Goal: Information Seeking & Learning: Learn about a topic

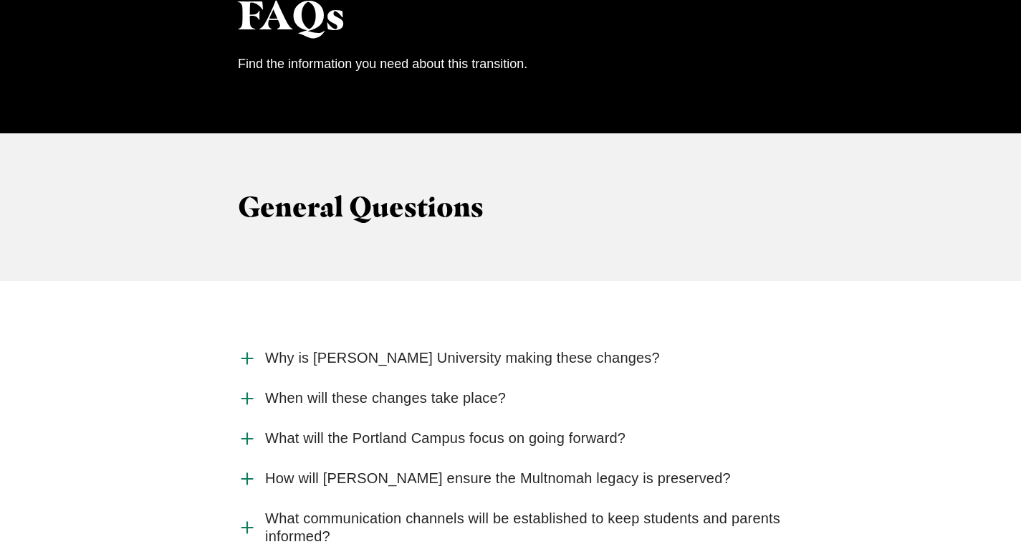
scroll to position [1365, 0]
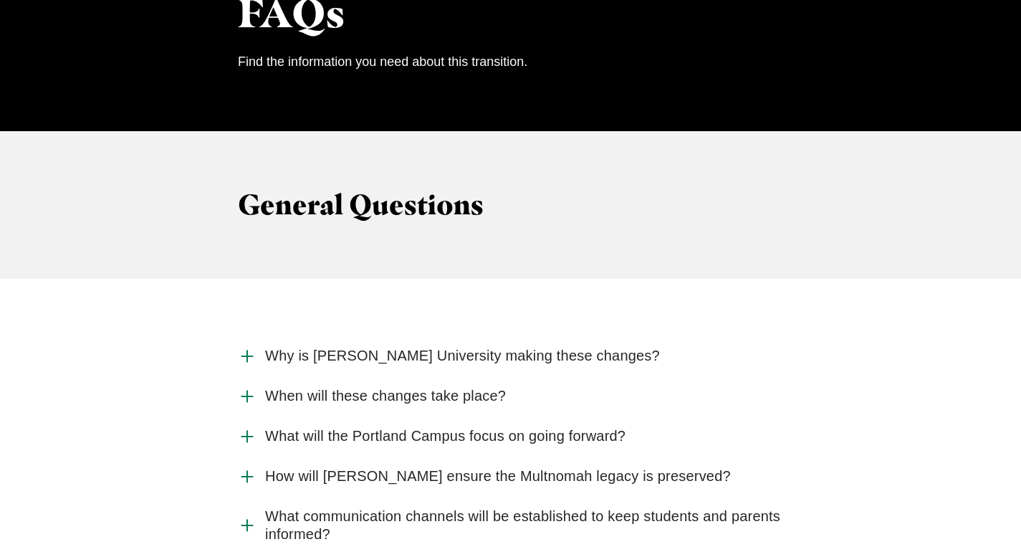
click at [576, 347] on span "Why is Jessup University making these changes?" at bounding box center [462, 356] width 395 height 18
click at [0, 0] on input "Why is Jessup University making these changes?" at bounding box center [0, 0] width 0 height 0
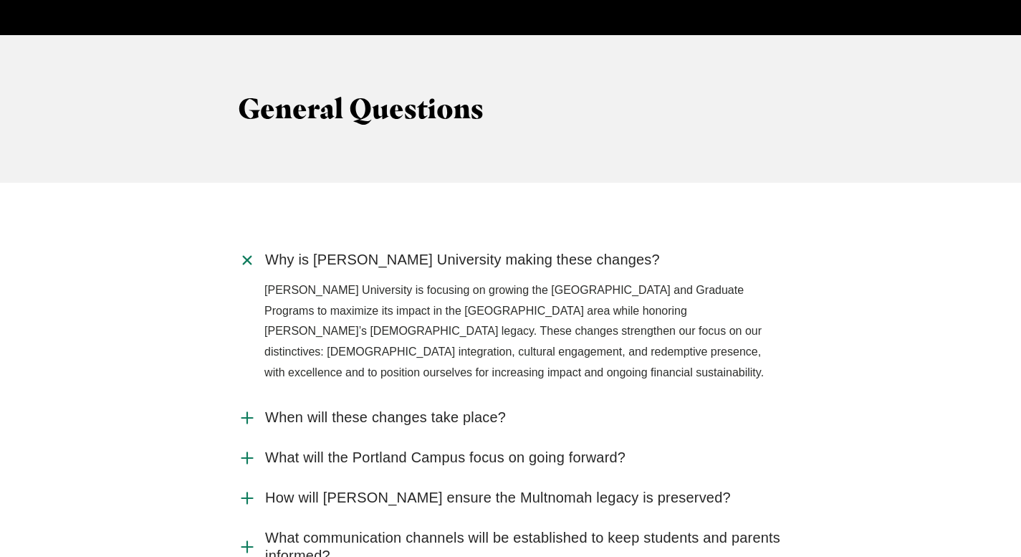
scroll to position [1467, 0]
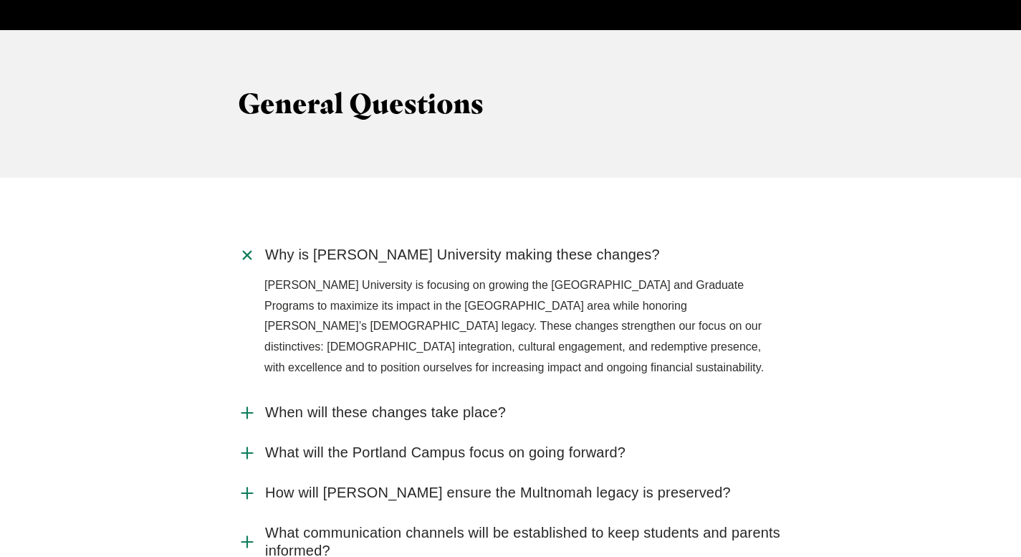
click at [477, 404] on span "When will these changes take place?" at bounding box center [385, 413] width 241 height 18
click at [0, 0] on input "When will these changes take place?" at bounding box center [0, 0] width 0 height 0
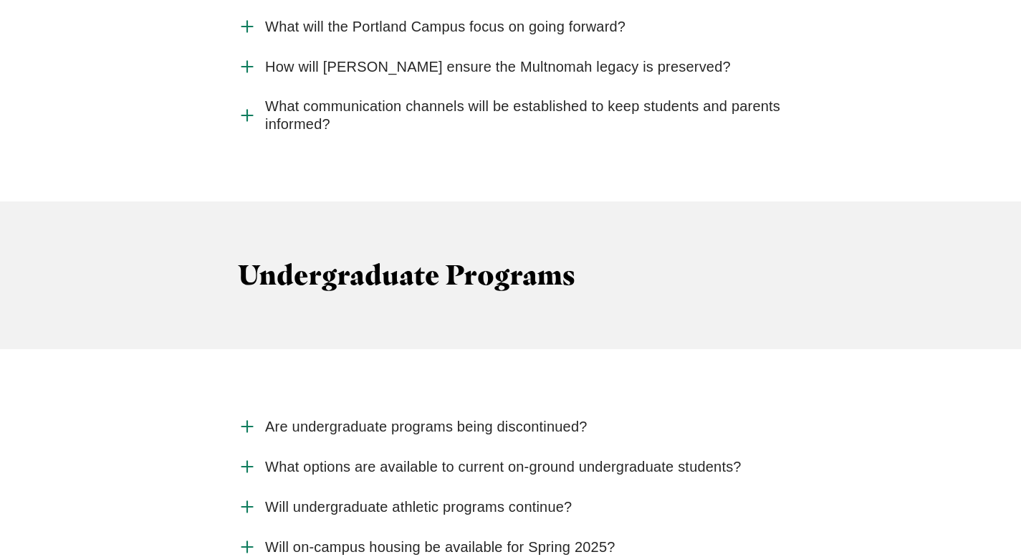
scroll to position [1950, 0]
click at [500, 416] on span "Are undergraduate programs being discontinued?" at bounding box center [426, 425] width 323 height 18
click at [0, 0] on input "Are undergraduate programs being discontinued?" at bounding box center [0, 0] width 0 height 0
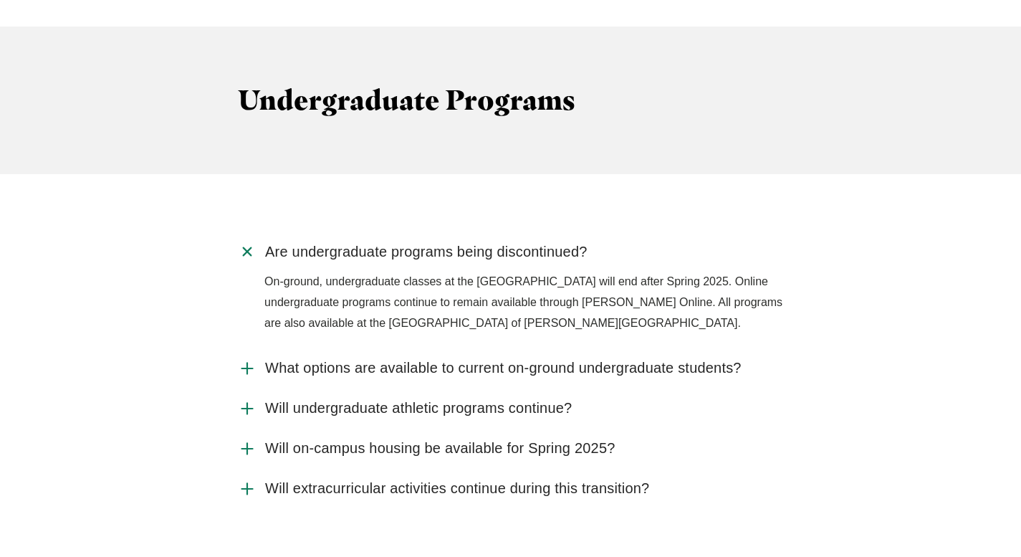
scroll to position [2124, 0]
click at [325, 358] on span "What options are available to current on-ground undergraduate students?" at bounding box center [503, 367] width 477 height 18
click at [0, 0] on input "What options are available to current on-ground undergraduate students?" at bounding box center [0, 0] width 0 height 0
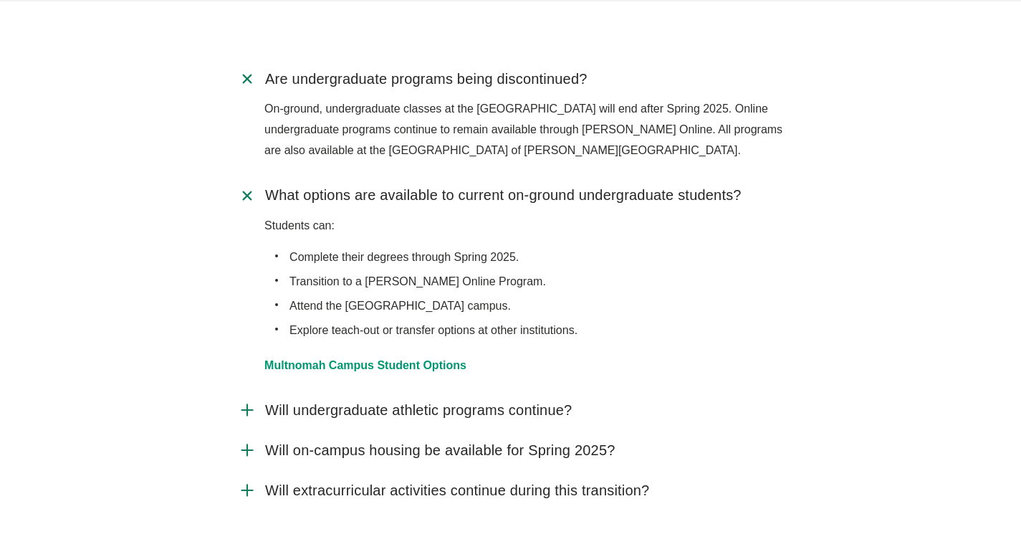
scroll to position [2299, 0]
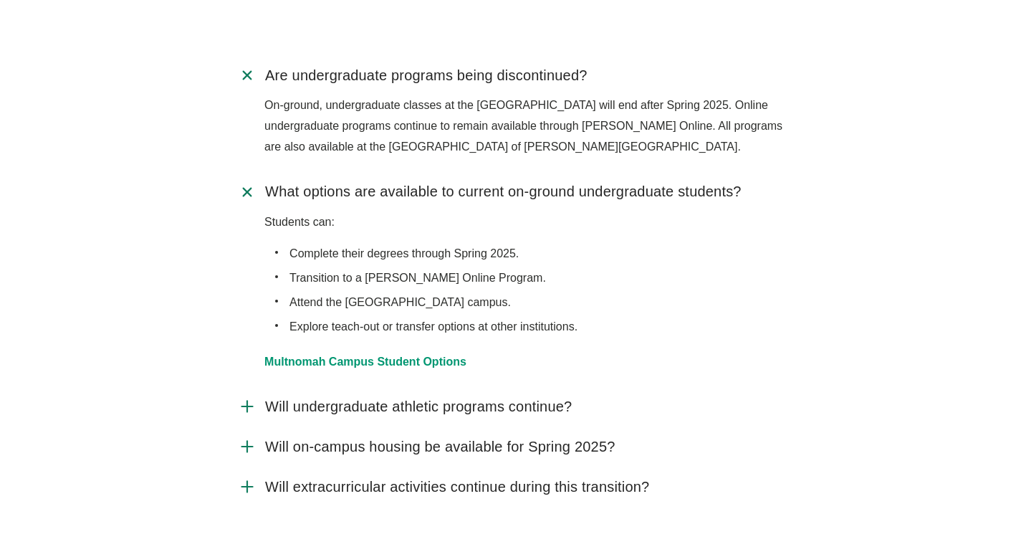
click at [438, 398] on span "Will undergraduate athletic programs continue?" at bounding box center [418, 407] width 307 height 18
click at [0, 0] on input "Will undergraduate athletic programs continue?" at bounding box center [0, 0] width 0 height 0
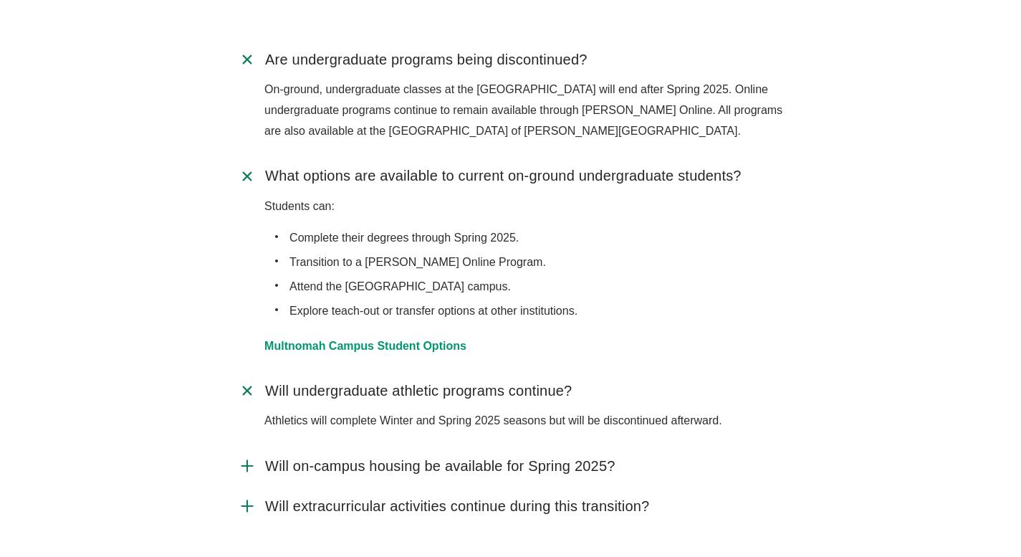
scroll to position [2322, 0]
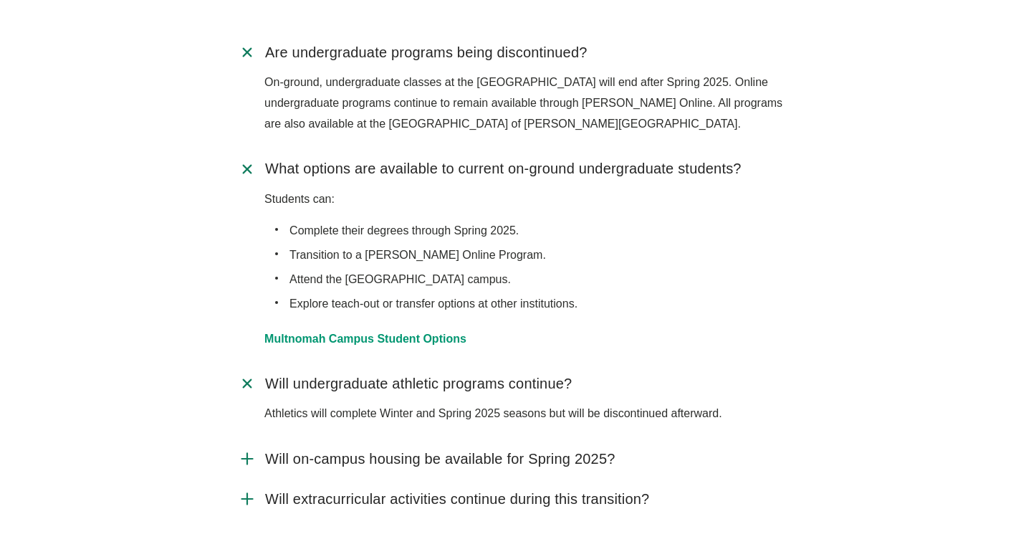
click at [471, 450] on span "Will on-campus housing be available for Spring 2025?" at bounding box center [440, 459] width 350 height 18
click at [0, 0] on input "Will on-campus housing be available for Spring 2025?" at bounding box center [0, 0] width 0 height 0
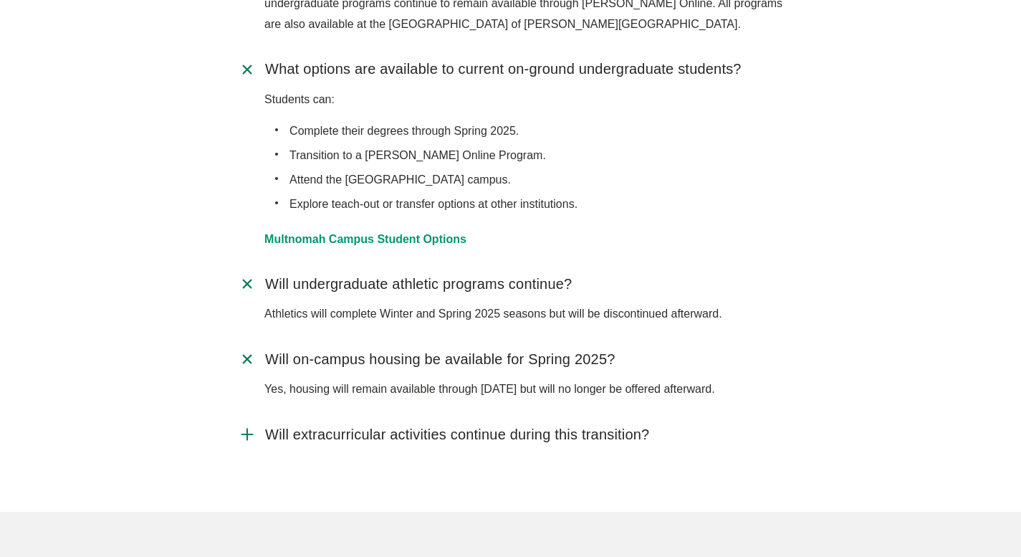
scroll to position [2423, 0]
click at [464, 424] on span "Will extracurricular activities continue during this transition?" at bounding box center [457, 433] width 384 height 18
click at [0, 0] on input "Will extracurricular activities continue during this transition?" at bounding box center [0, 0] width 0 height 0
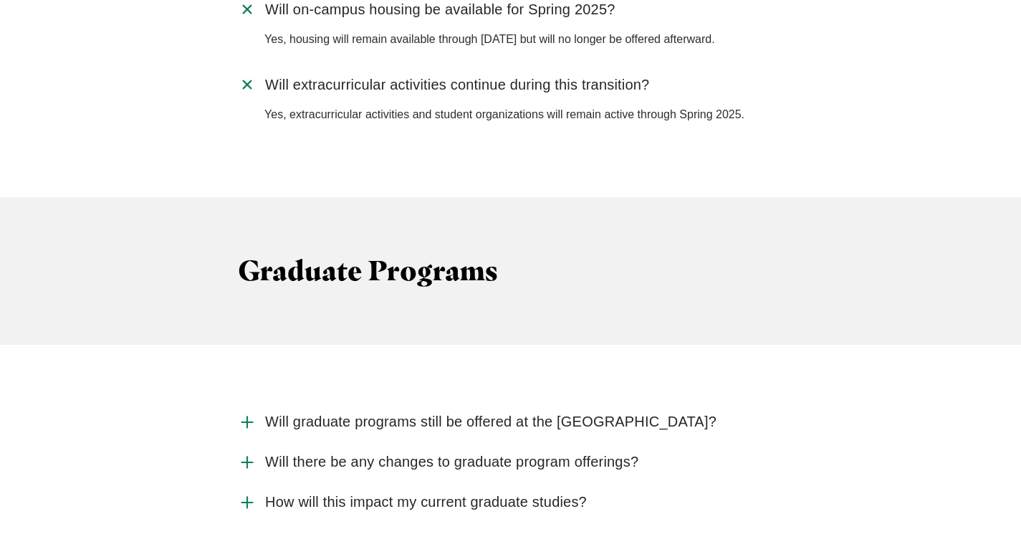
scroll to position [2775, 0]
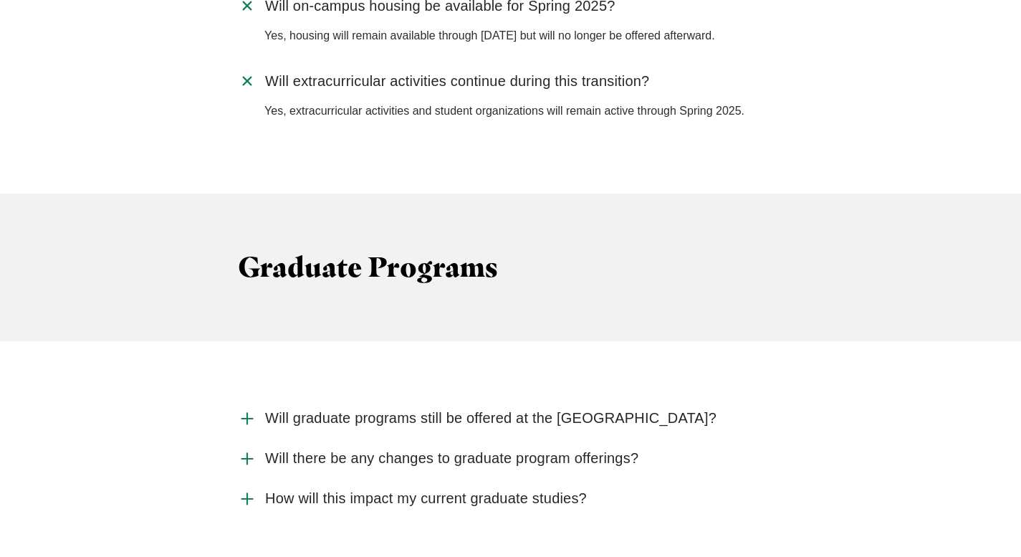
click at [459, 409] on span "Will graduate programs still be offered at the Portland Campus?" at bounding box center [491, 418] width 452 height 18
click at [0, 0] on input "Will graduate programs still be offered at the Portland Campus?" at bounding box center [0, 0] width 0 height 0
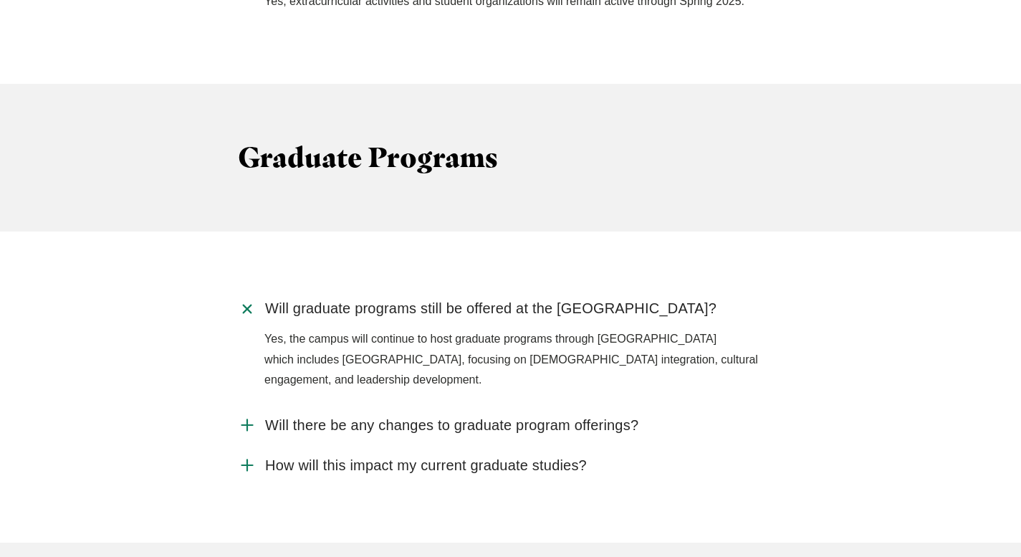
scroll to position [2887, 0]
click at [442, 415] on span "Will there be any changes to graduate program offerings?" at bounding box center [451, 424] width 373 height 18
click at [0, 0] on input "Will there be any changes to graduate program offerings?" at bounding box center [0, 0] width 0 height 0
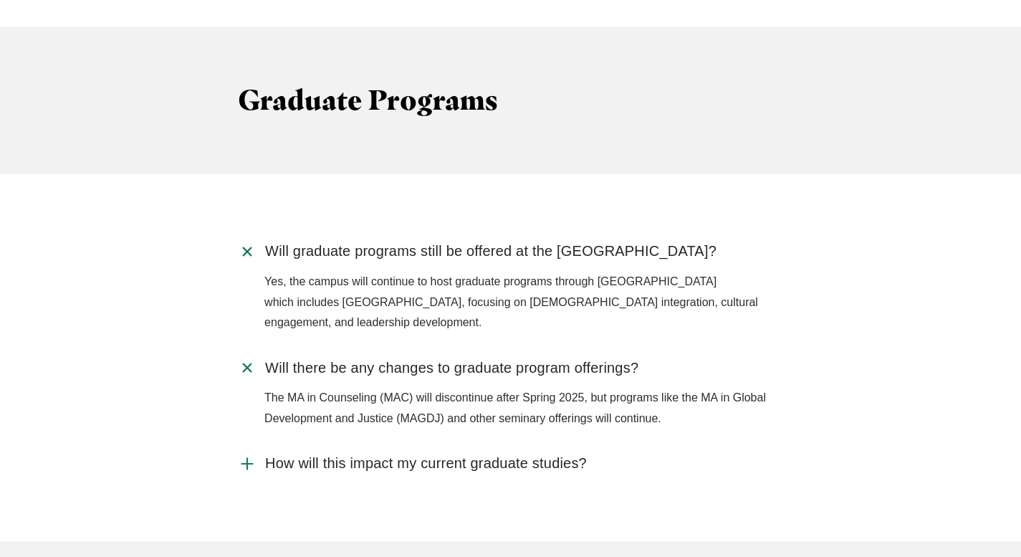
scroll to position [2943, 0]
click at [476, 454] on span "How will this impact my current graduate studies?" at bounding box center [426, 463] width 322 height 18
click at [0, 0] on input "How will this impact my current graduate studies?" at bounding box center [0, 0] width 0 height 0
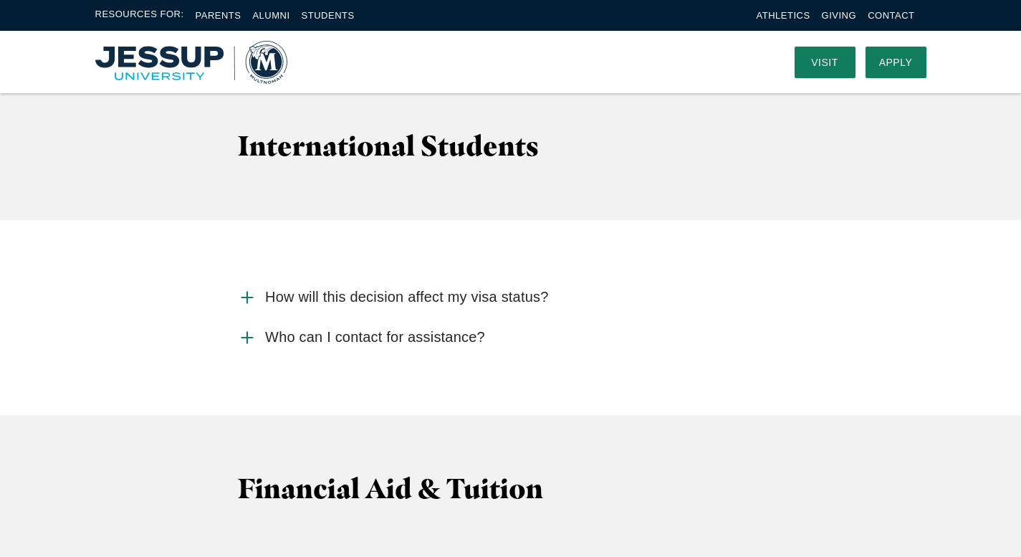
scroll to position [3441, 0]
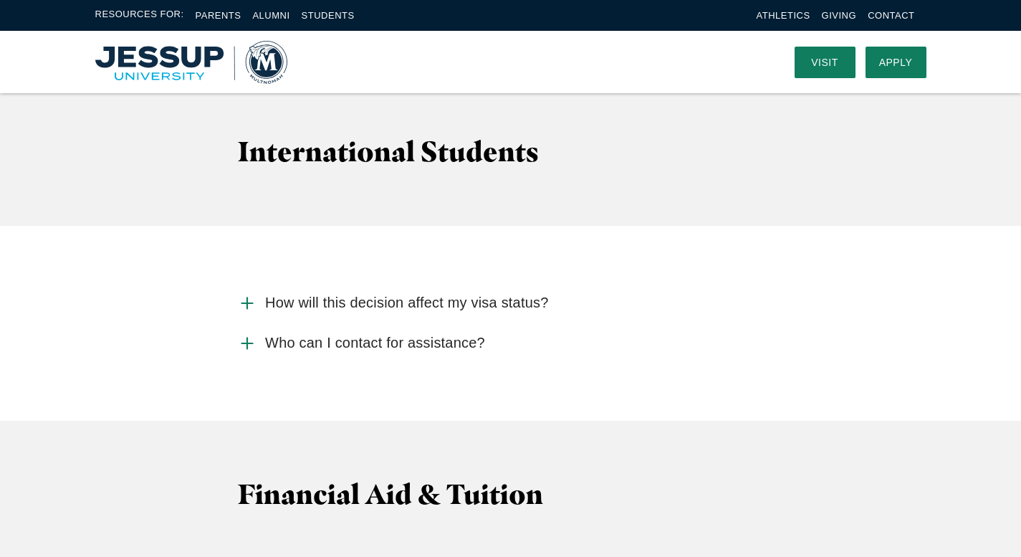
click at [472, 294] on span "How will this decision affect my visa status?" at bounding box center [406, 303] width 283 height 18
click at [0, 0] on input "How will this decision affect my visa status?" at bounding box center [0, 0] width 0 height 0
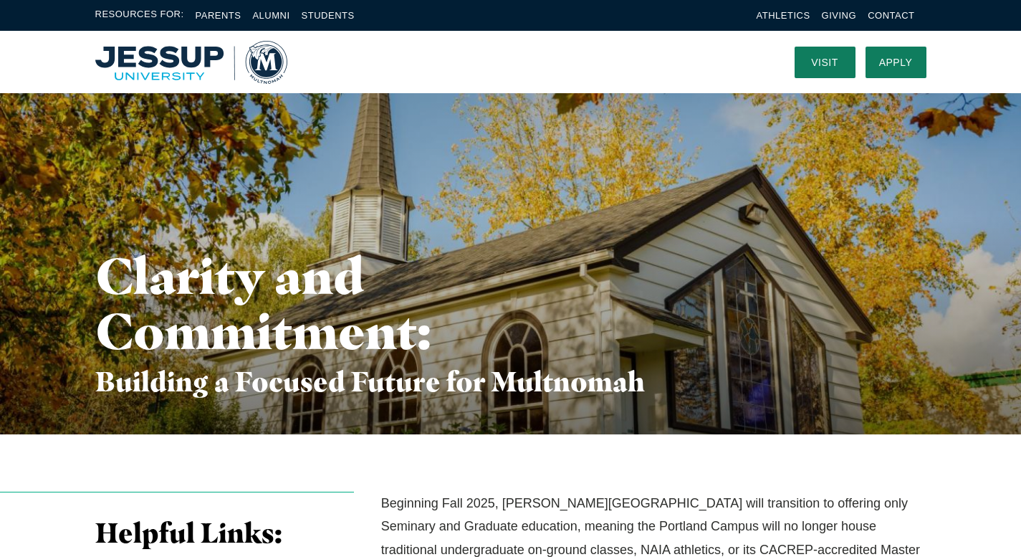
scroll to position [0, 0]
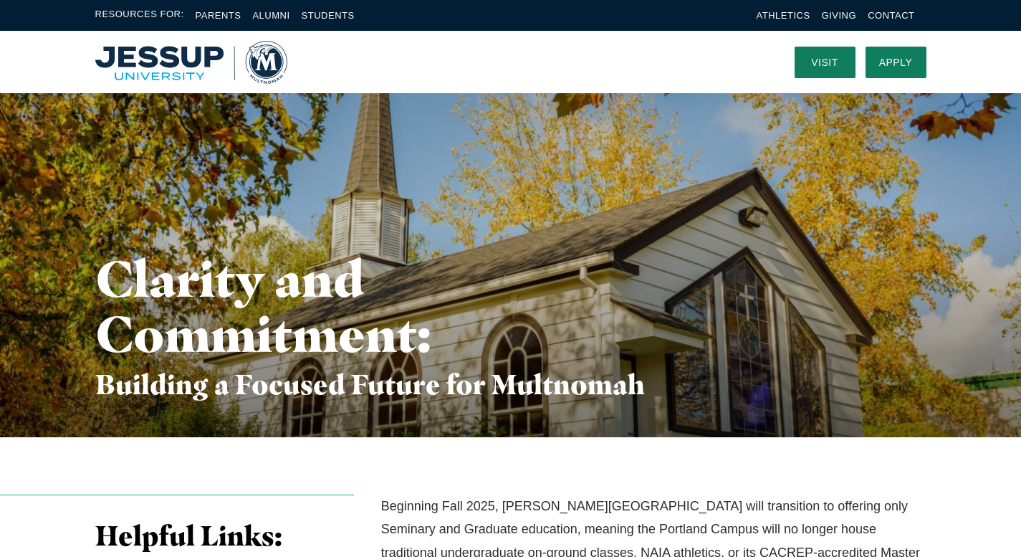
click at [178, 73] on img "Home" at bounding box center [191, 62] width 192 height 43
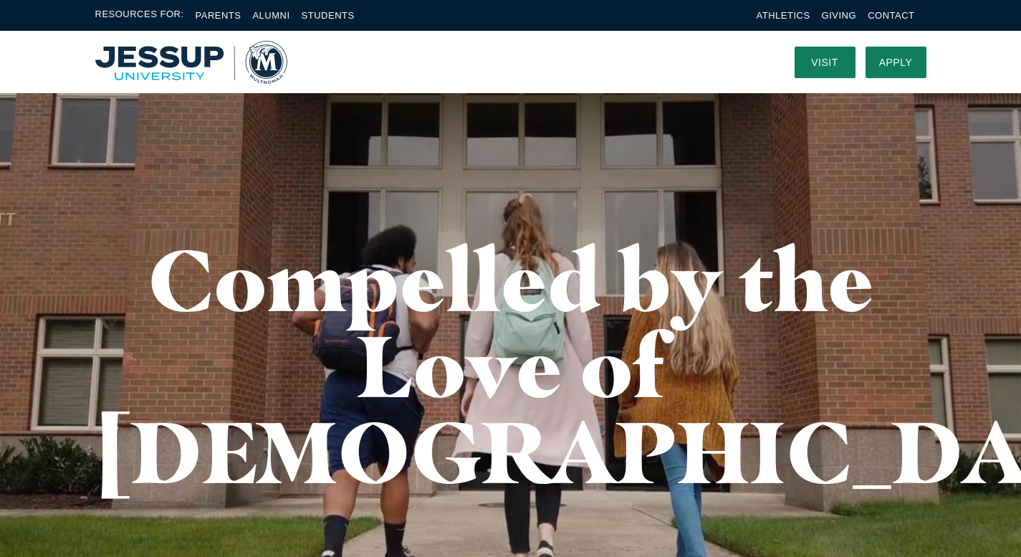
click at [175, 77] on img "Home" at bounding box center [191, 62] width 192 height 43
click at [220, 17] on link "Parents" at bounding box center [219, 15] width 46 height 11
